Goal: Information Seeking & Learning: Learn about a topic

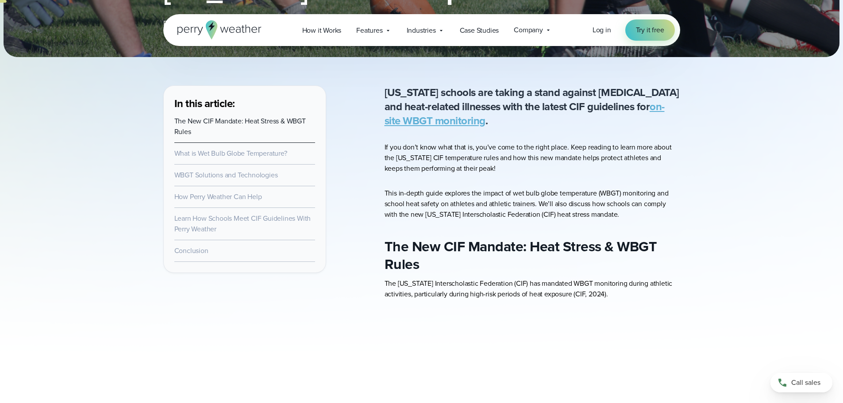
scroll to position [221, 0]
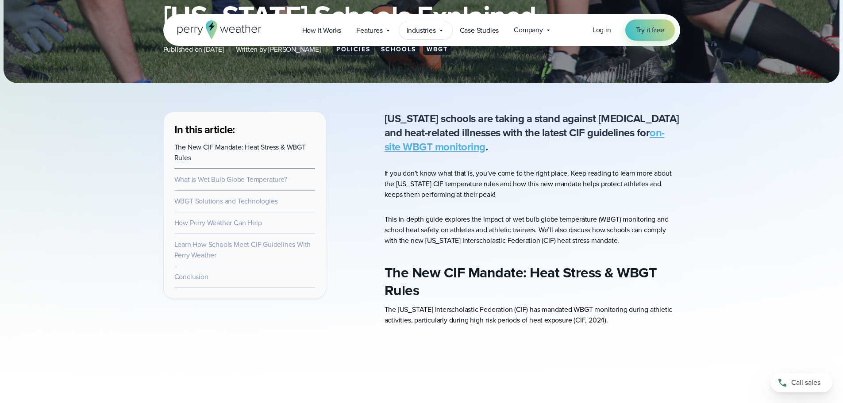
click at [416, 34] on span "Industries" at bounding box center [420, 30] width 29 height 11
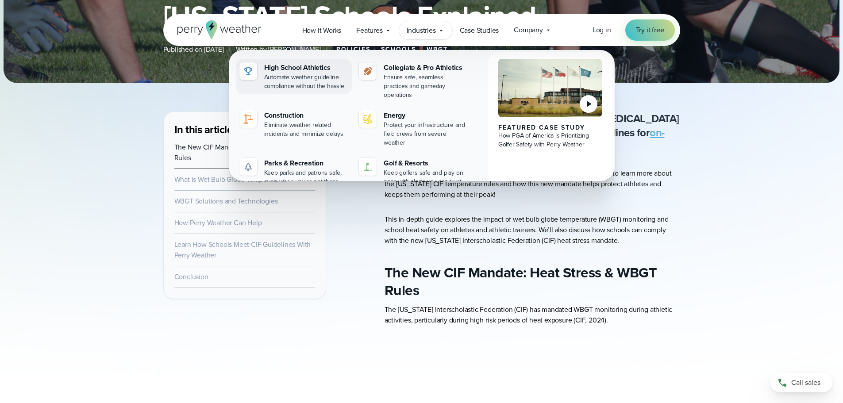
click at [318, 76] on div "Automate weather guideline compliance without the hassle" at bounding box center [306, 82] width 84 height 18
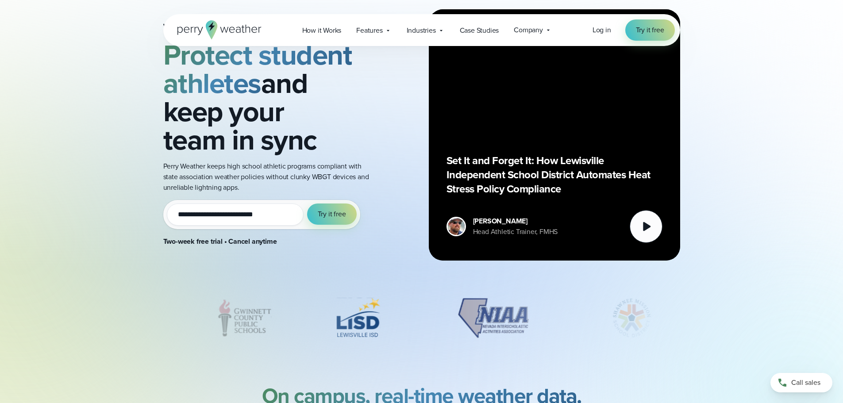
scroll to position [133, 0]
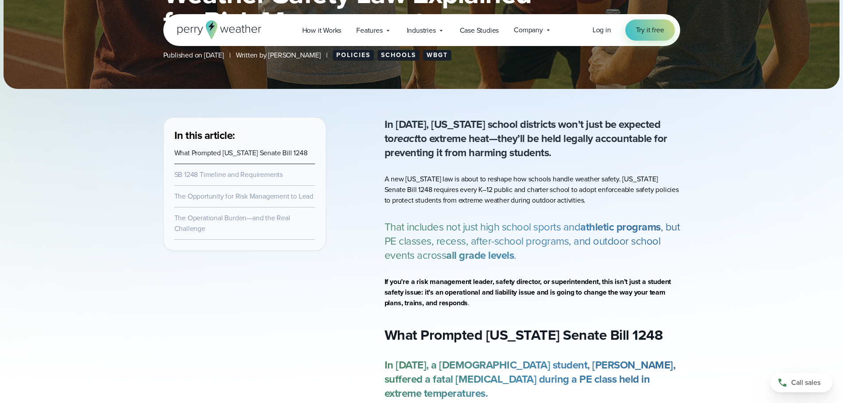
scroll to position [221, 0]
